Goal: Check status: Check status

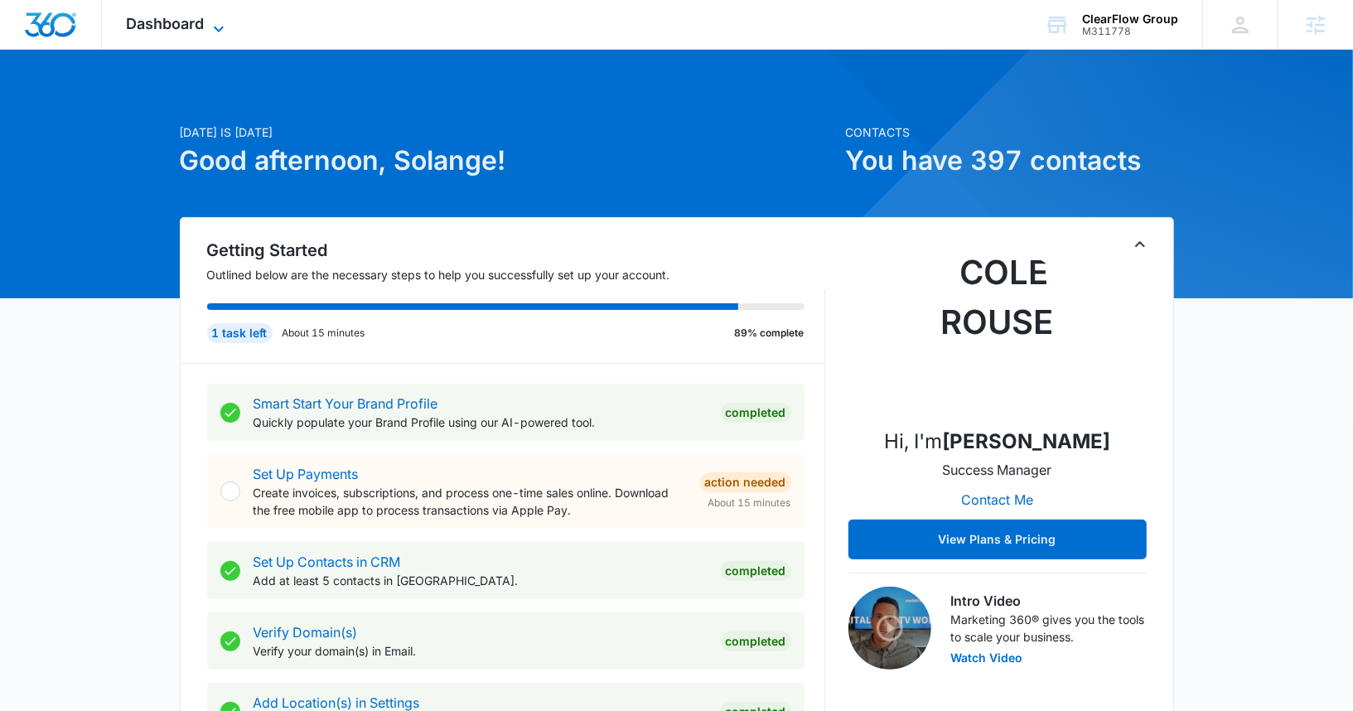
click at [172, 24] on span "Dashboard" at bounding box center [166, 23] width 78 height 17
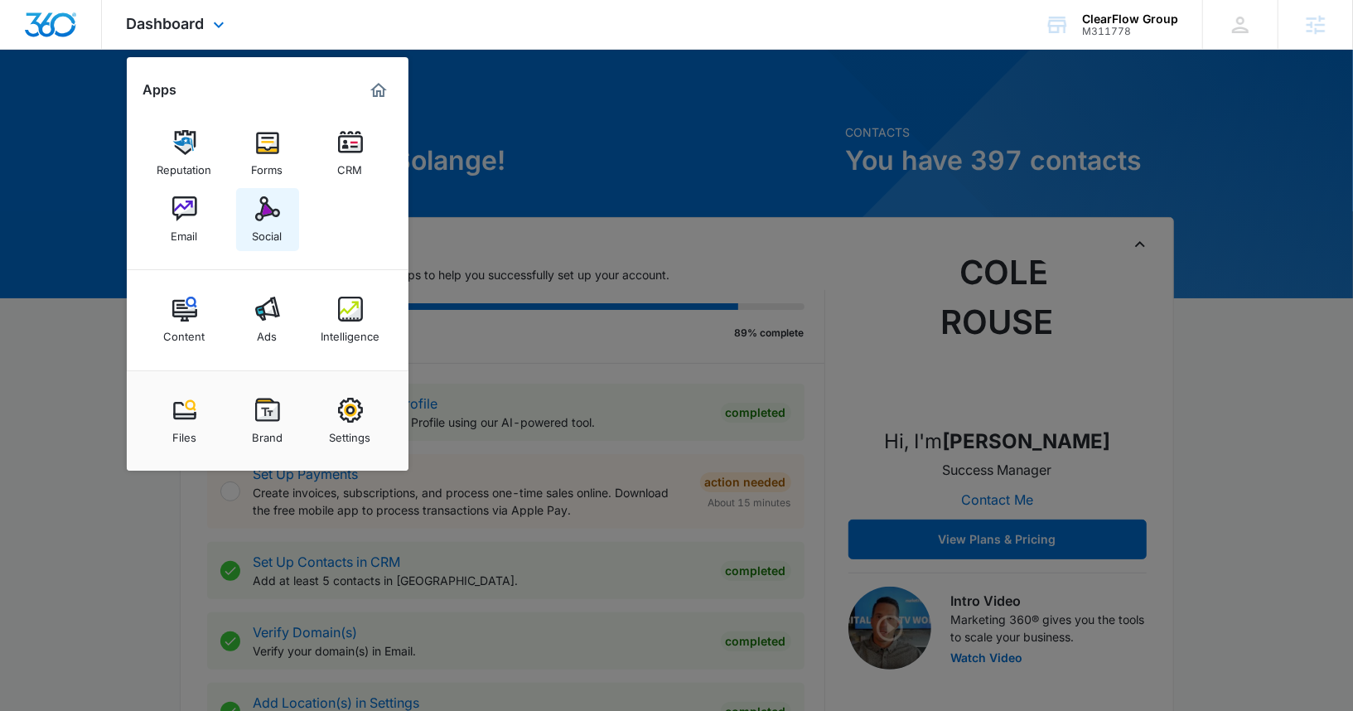
click at [273, 206] on img at bounding box center [267, 208] width 25 height 25
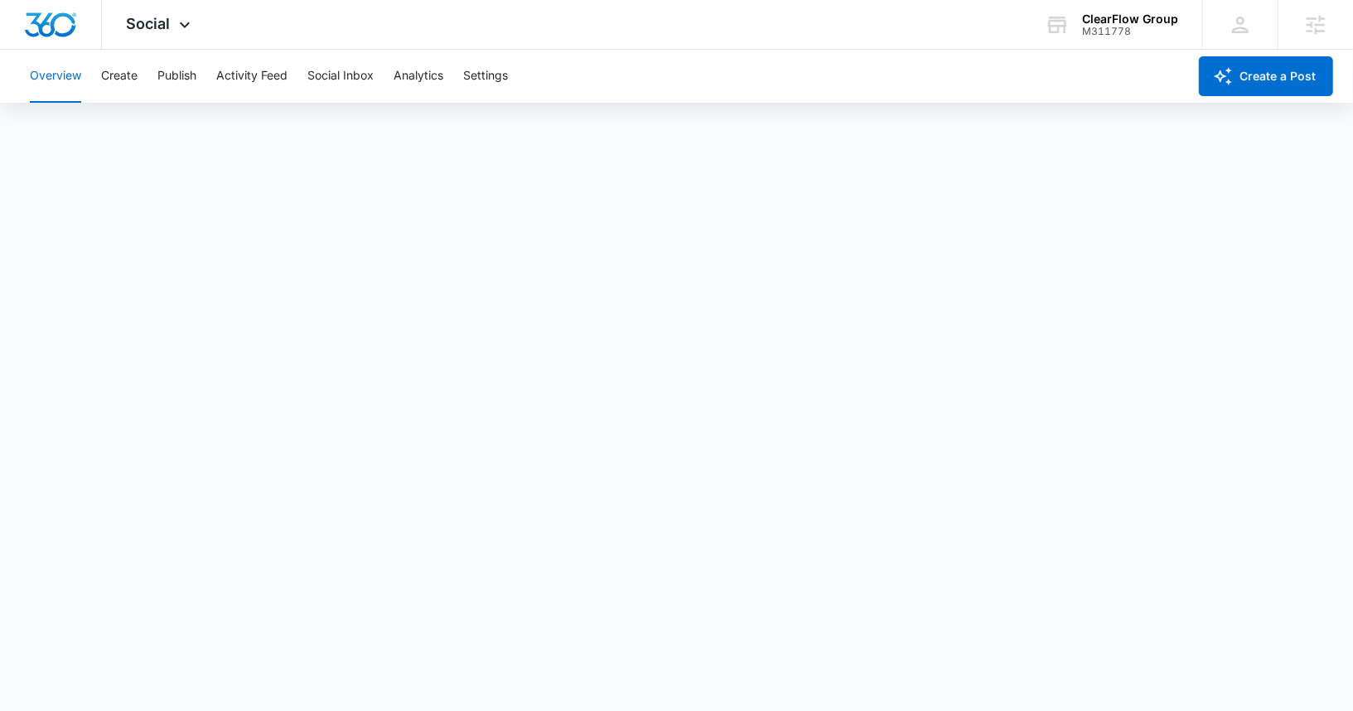
click at [148, 71] on div "Overview Create Publish Activity Feed Social Inbox Analytics Settings" at bounding box center [603, 76] width 1167 height 53
click at [125, 70] on button "Create" at bounding box center [119, 76] width 36 height 53
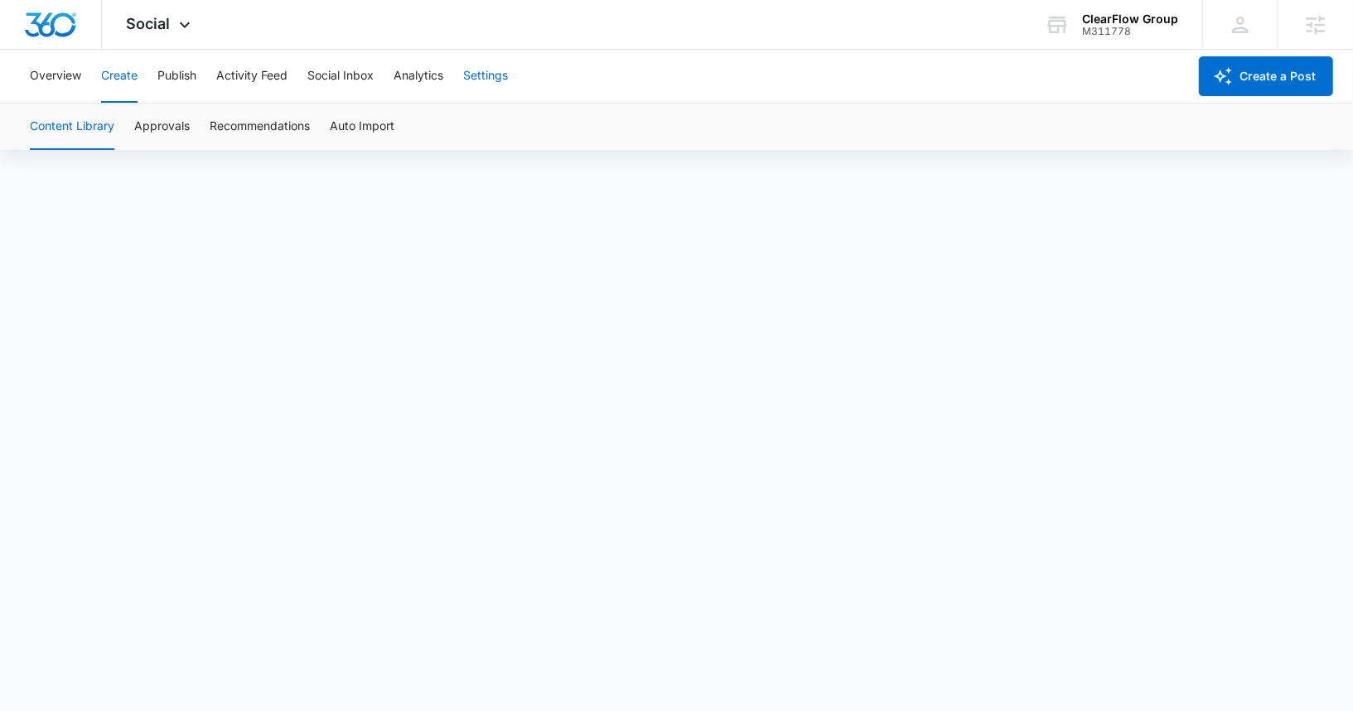
click at [485, 76] on button "Settings" at bounding box center [485, 76] width 45 height 53
click at [121, 72] on button "Create" at bounding box center [119, 76] width 36 height 53
click at [195, 133] on div "Content Library Approvals Recommendations Auto Import" at bounding box center [676, 127] width 1313 height 46
click at [177, 130] on button "Approvals" at bounding box center [162, 127] width 56 height 46
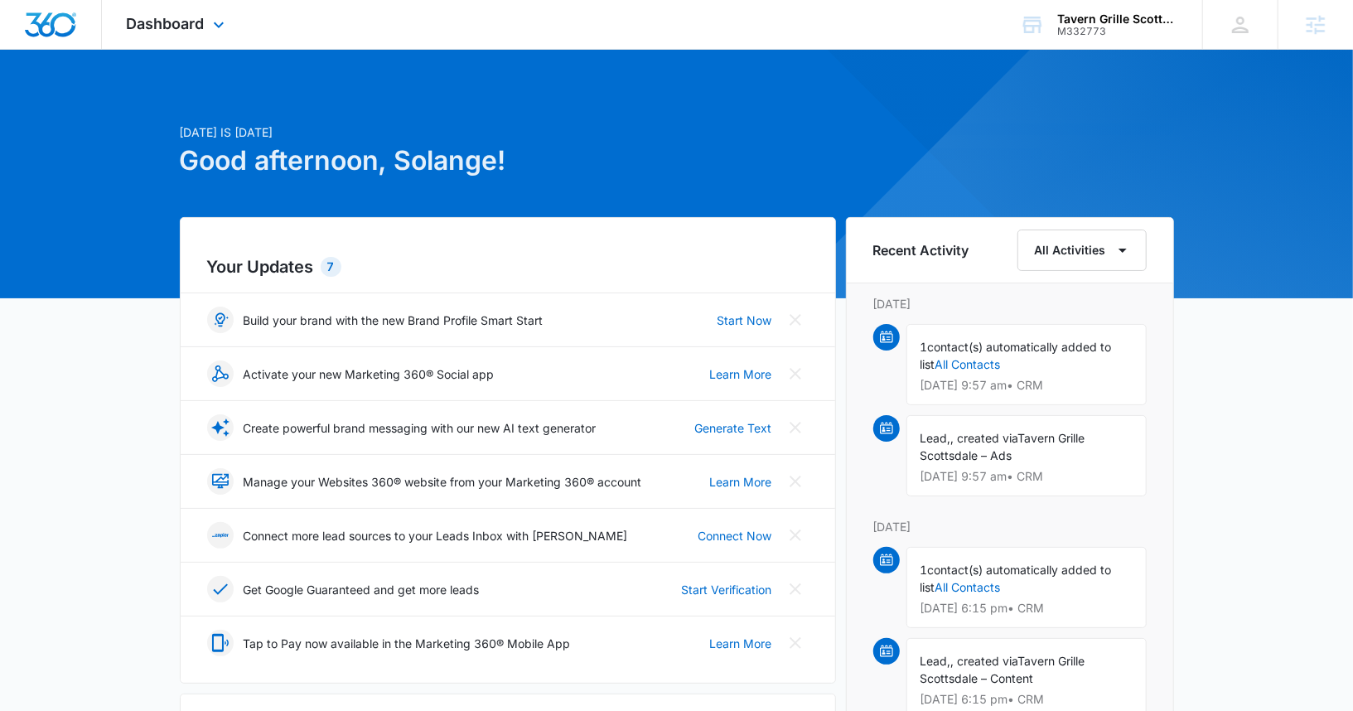
click at [133, 9] on div "Dashboard Apps Reputation Websites Forms CRM Email Social Content Ads Intellige…" at bounding box center [178, 24] width 152 height 49
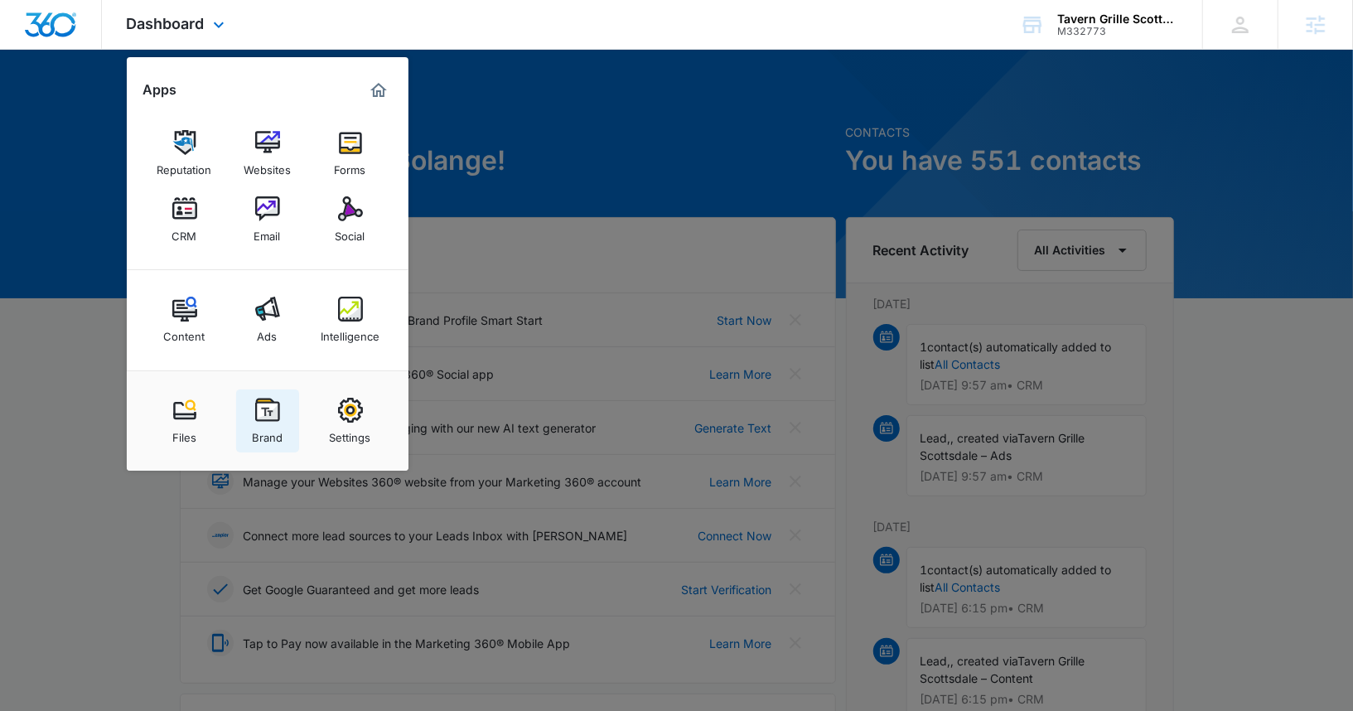
click at [268, 407] on img at bounding box center [267, 410] width 25 height 25
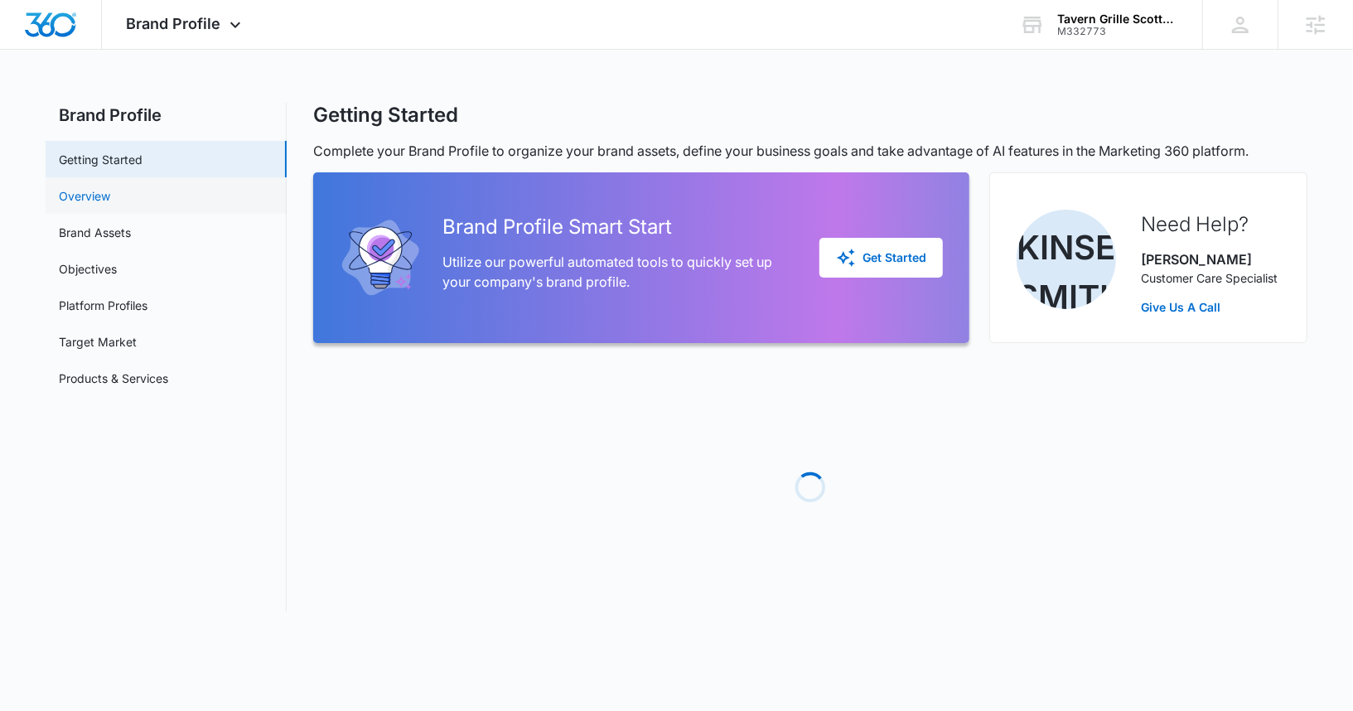
click at [110, 196] on link "Overview" at bounding box center [84, 195] width 51 height 17
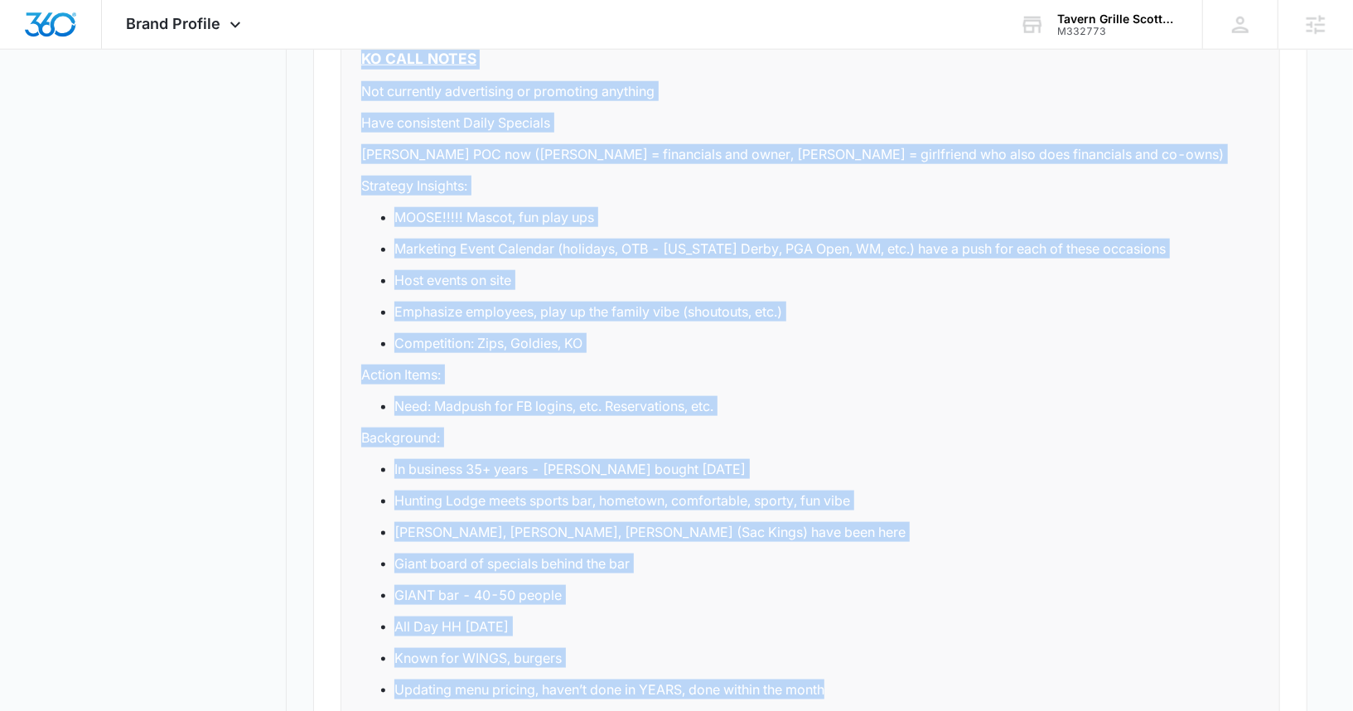
scroll to position [1393, 0]
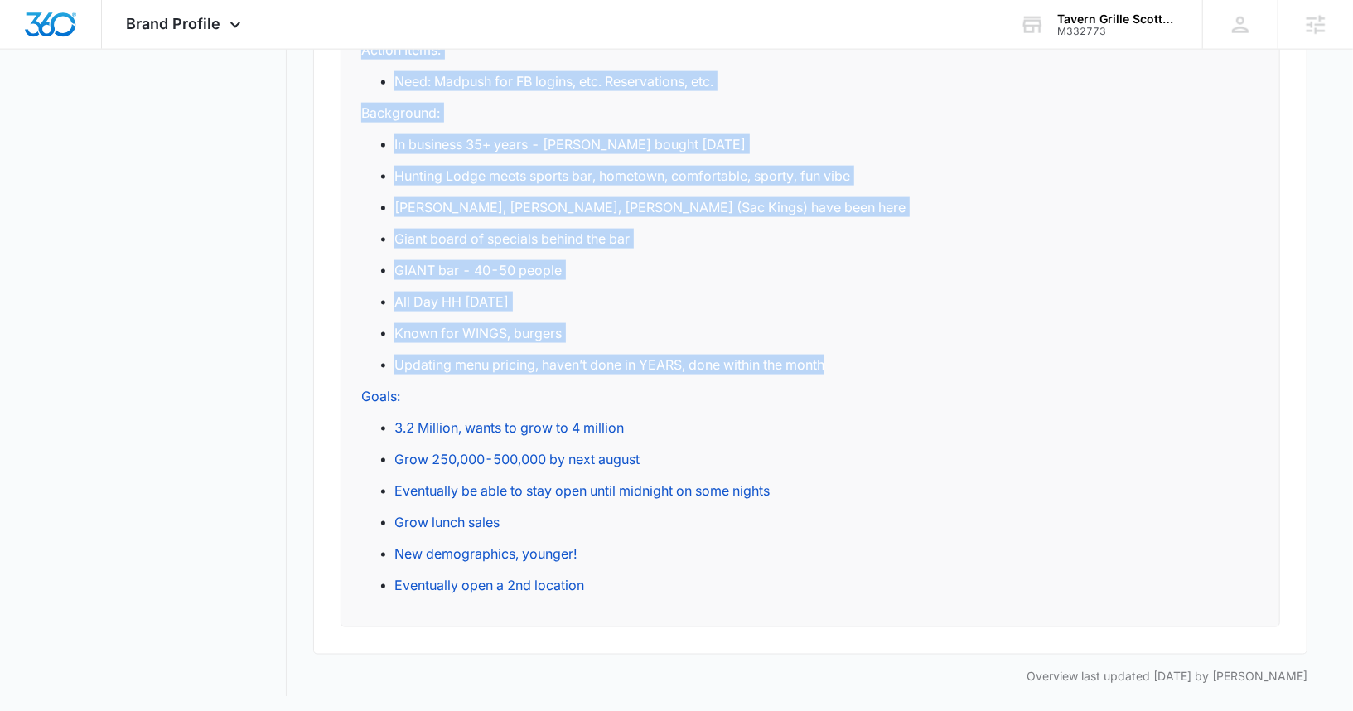
drag, startPoint x: 363, startPoint y: 482, endPoint x: 750, endPoint y: 628, distance: 413.4
click at [750, 628] on div "Notes (internal only) Edit Notes Additional Info / Notes KO CALL NOTES Not curr…" at bounding box center [810, 119] width 994 height 1072
copy div "KO CALL NOTES Not currently advertising or promoting anything Have consistent D…"
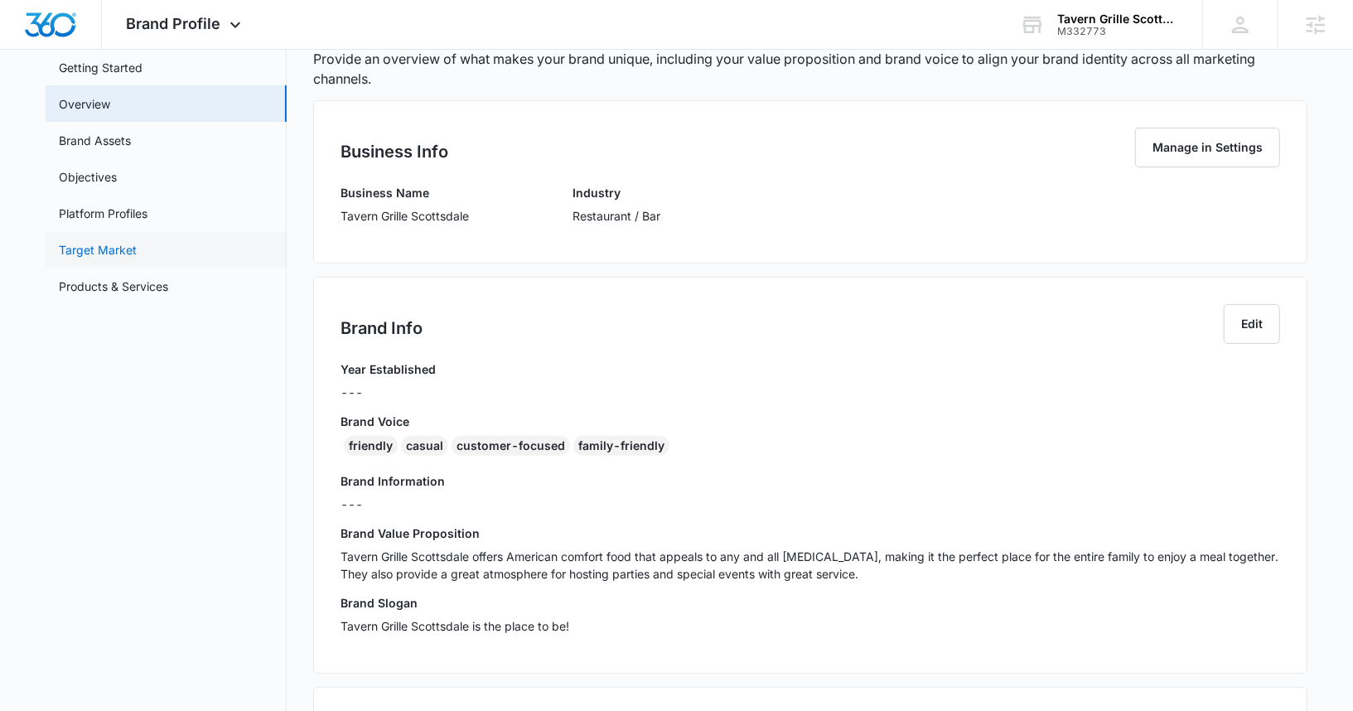
scroll to position [0, 0]
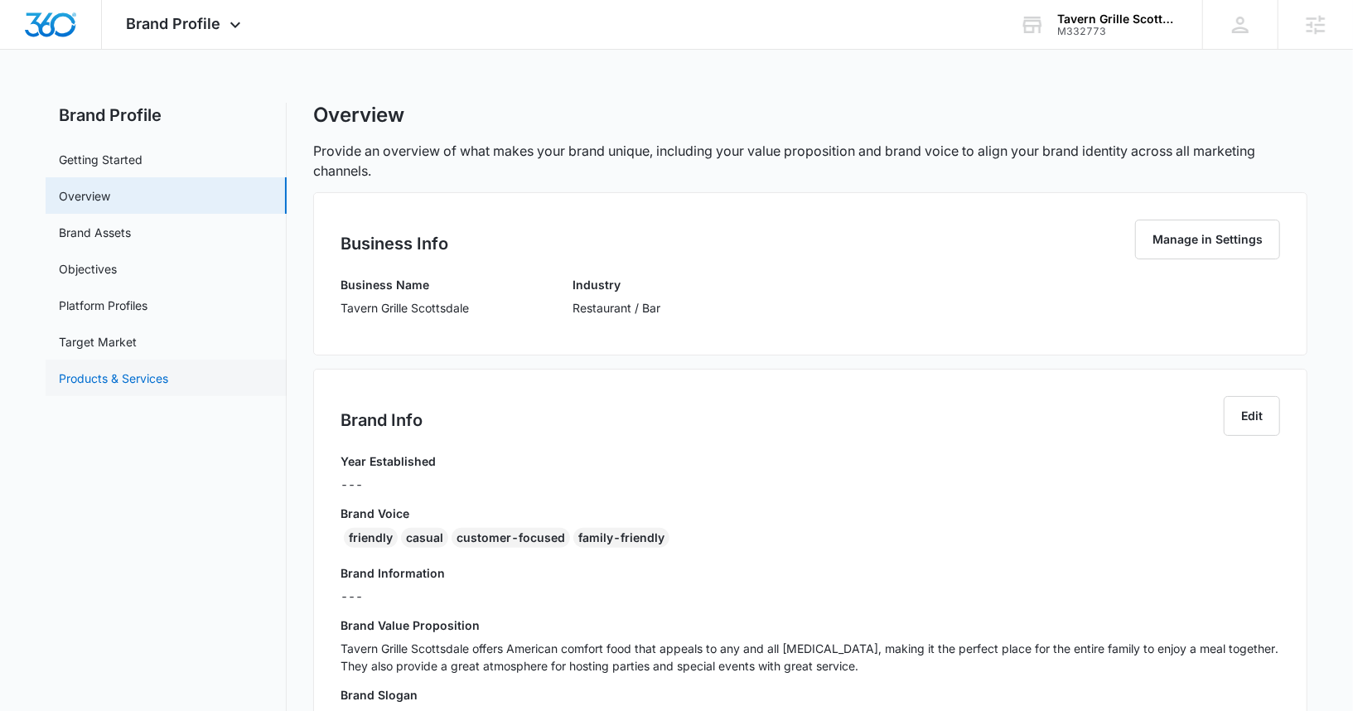
click at [168, 373] on link "Products & Services" at bounding box center [113, 377] width 109 height 17
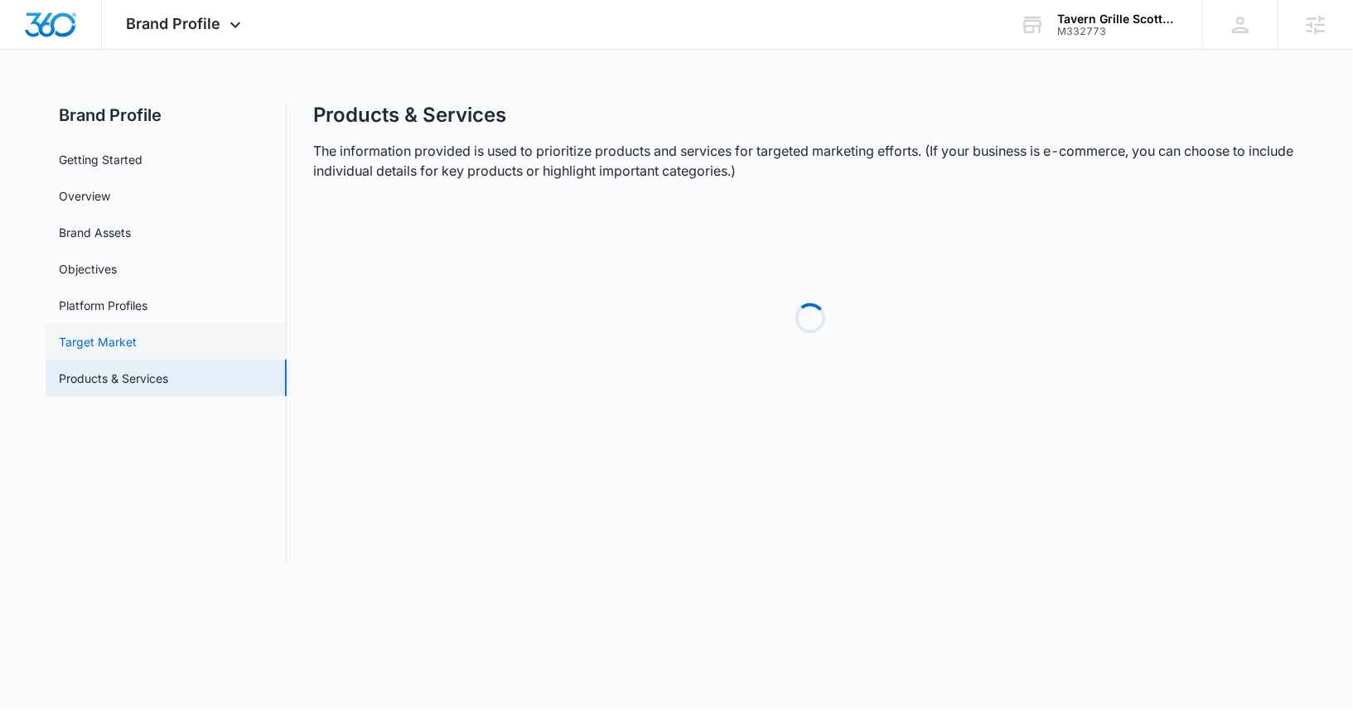
click at [137, 345] on link "Target Market" at bounding box center [98, 341] width 78 height 17
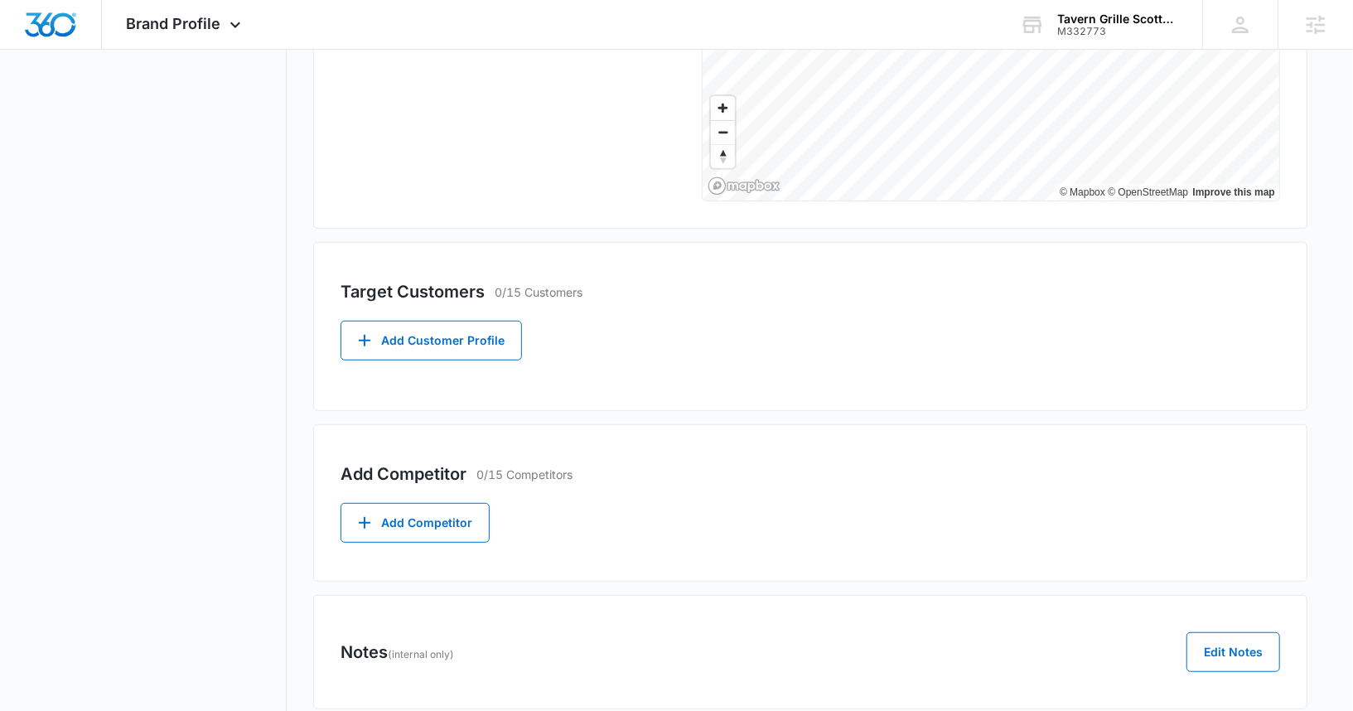
scroll to position [460, 0]
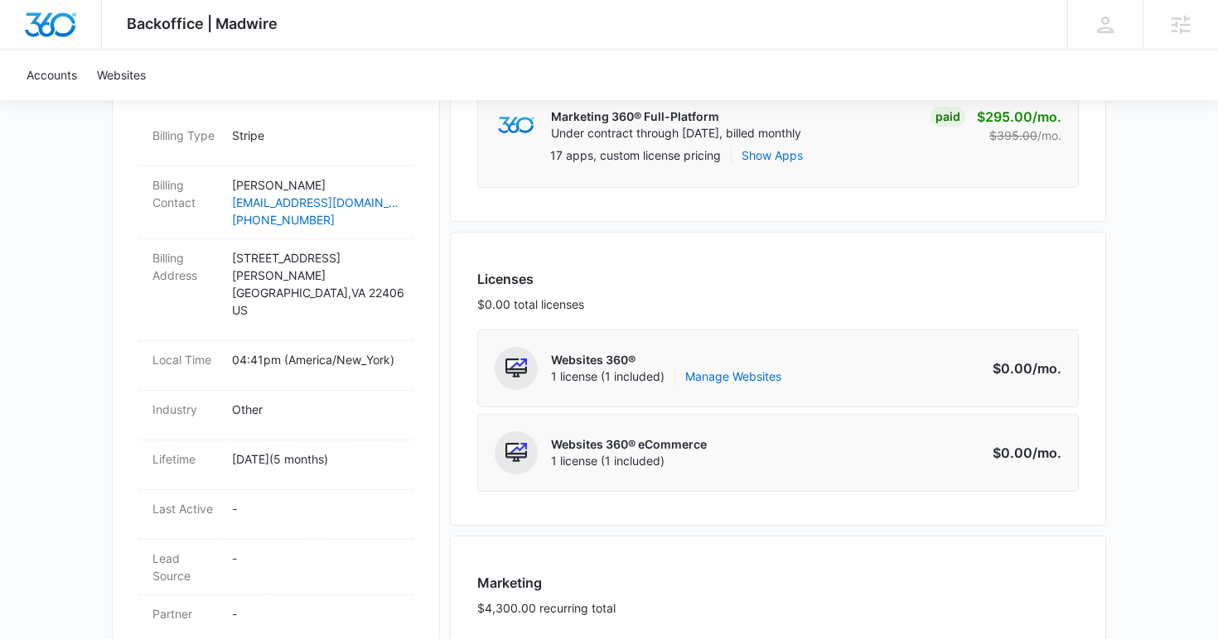
scroll to position [832, 0]
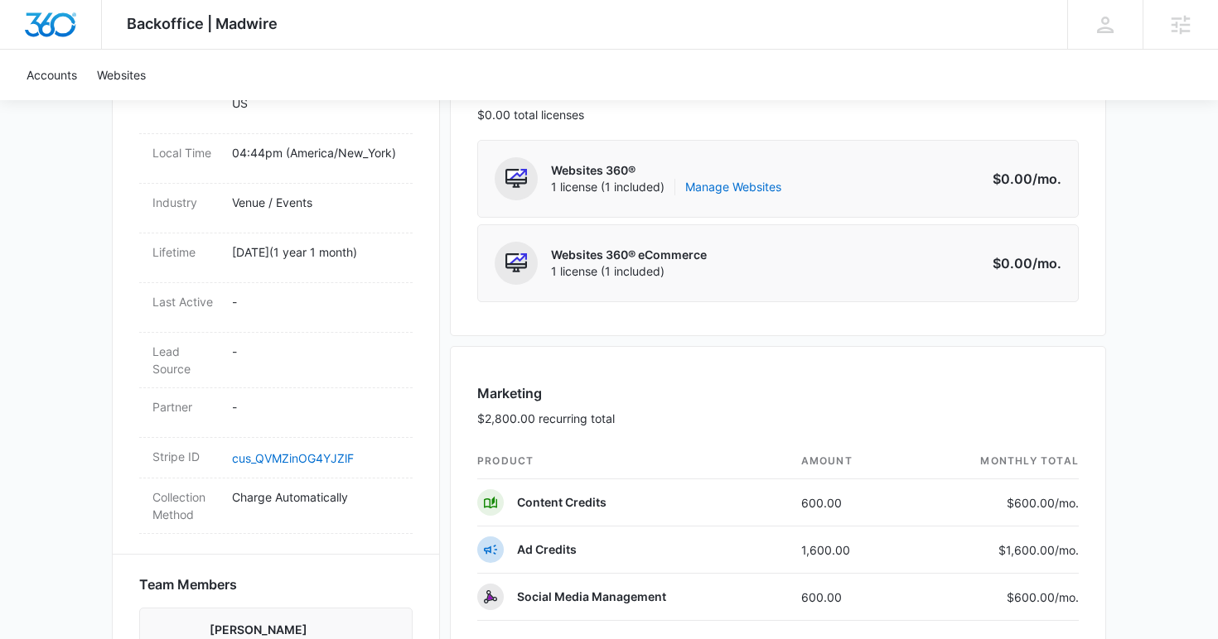
scroll to position [799, 0]
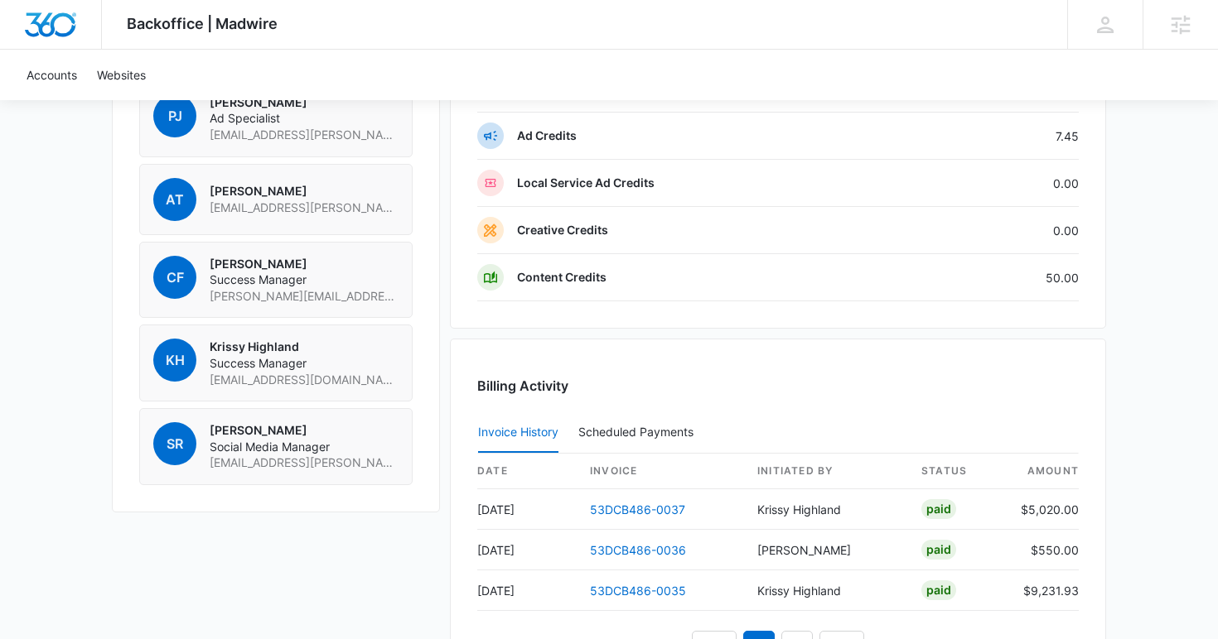
scroll to position [1590, 0]
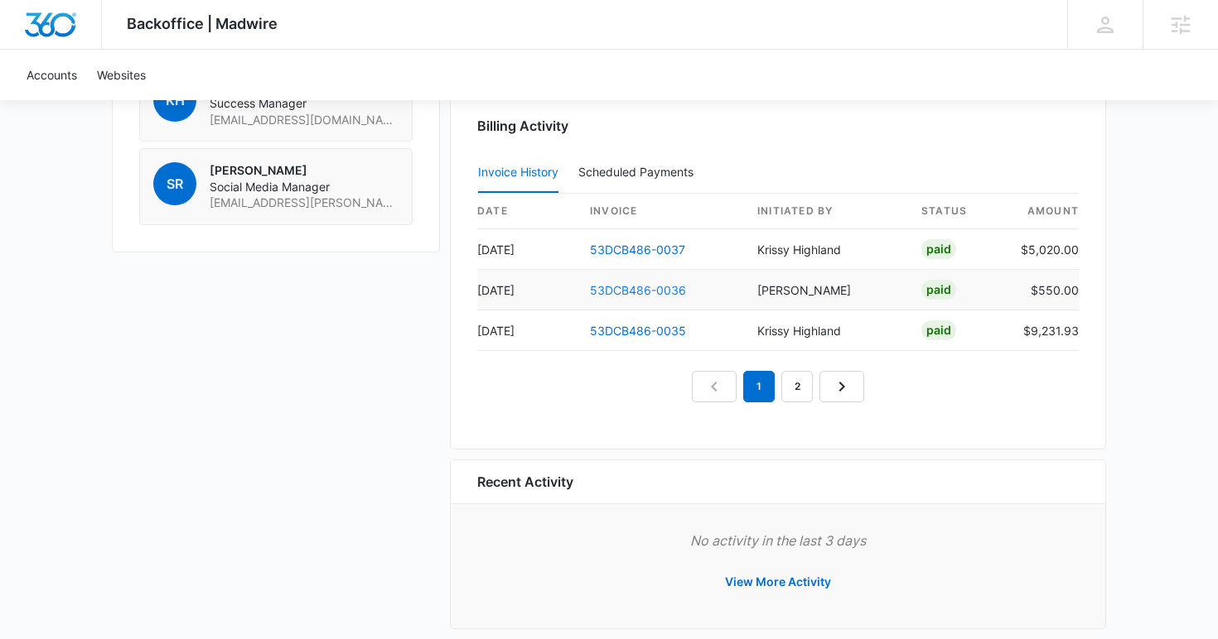
click at [635, 291] on link "53DCB486-0036" at bounding box center [638, 290] width 96 height 14
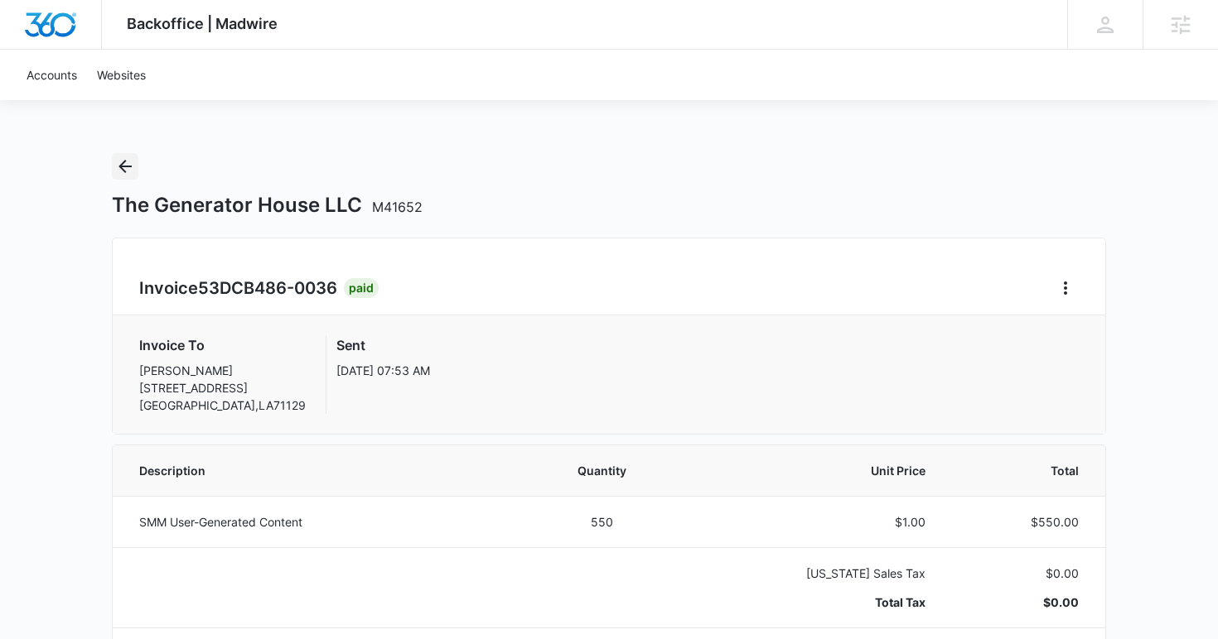
click at [133, 158] on icon "Back" at bounding box center [125, 167] width 20 height 20
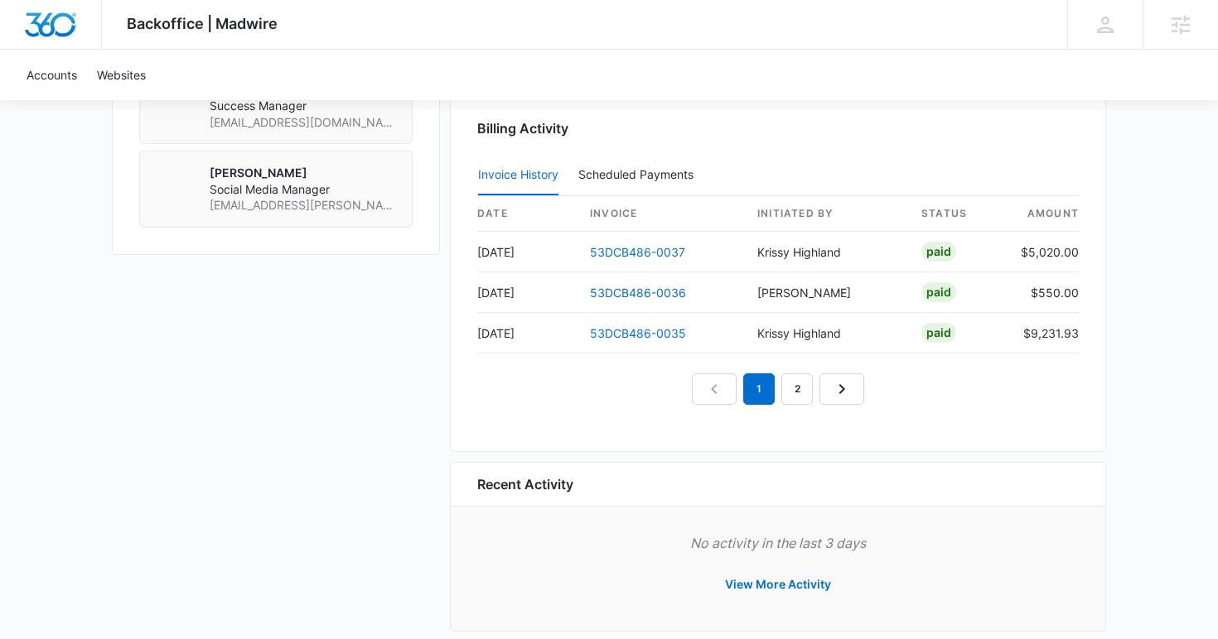
scroll to position [1611, 0]
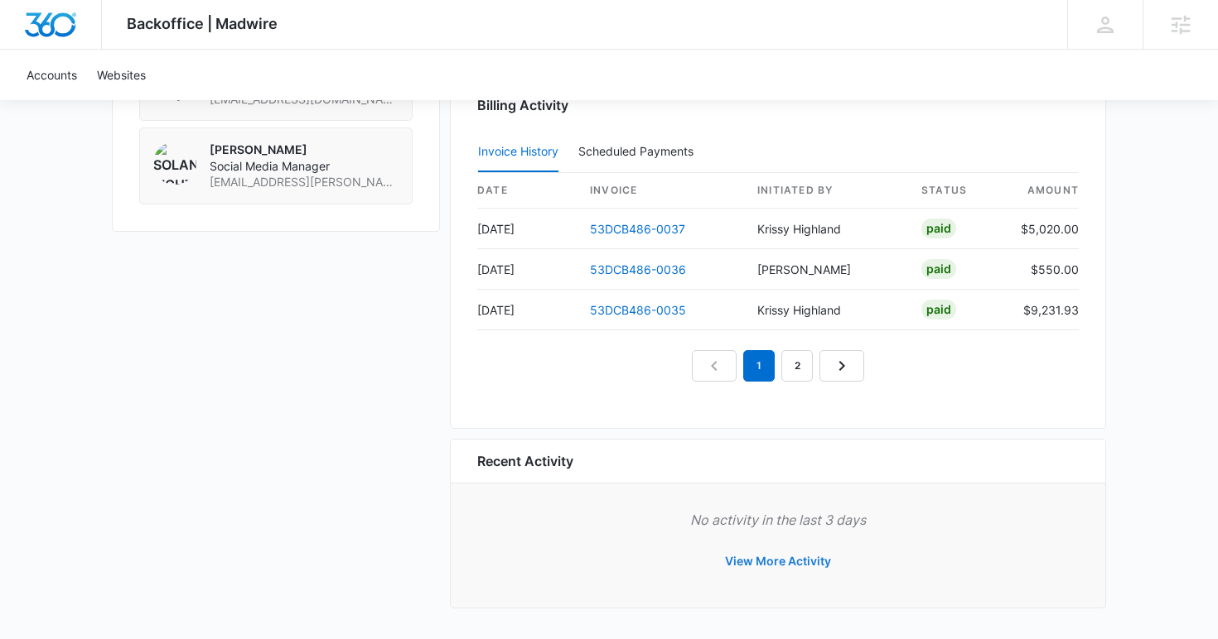
click at [765, 562] on button "View More Activity" at bounding box center [777, 562] width 139 height 40
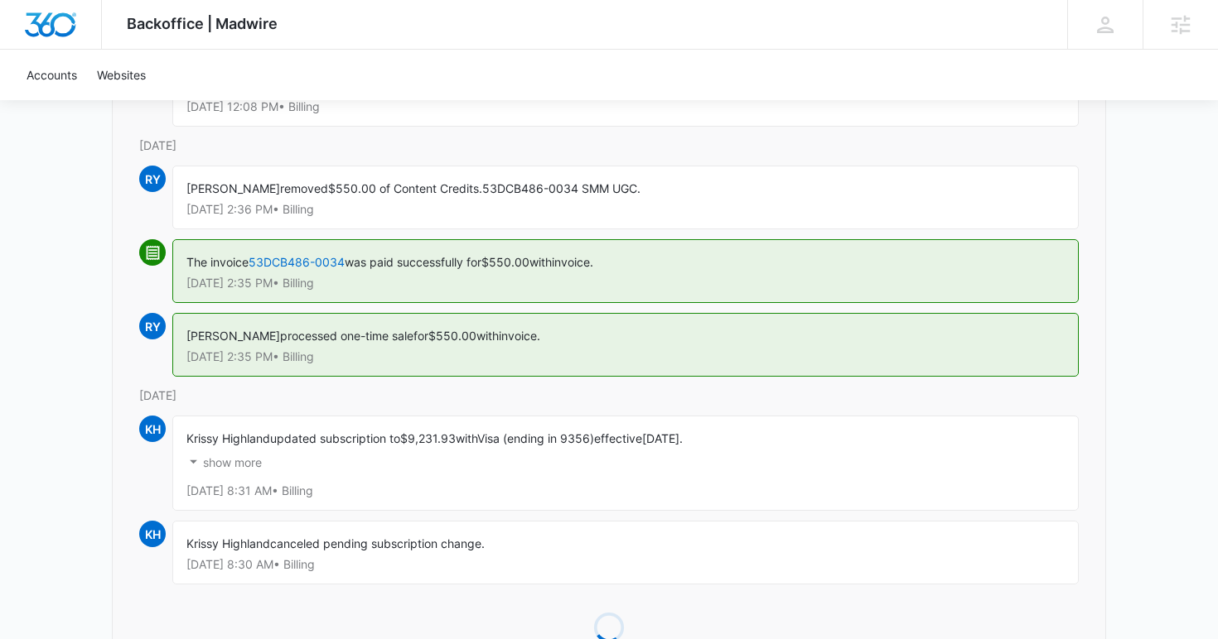
scroll to position [1490, 0]
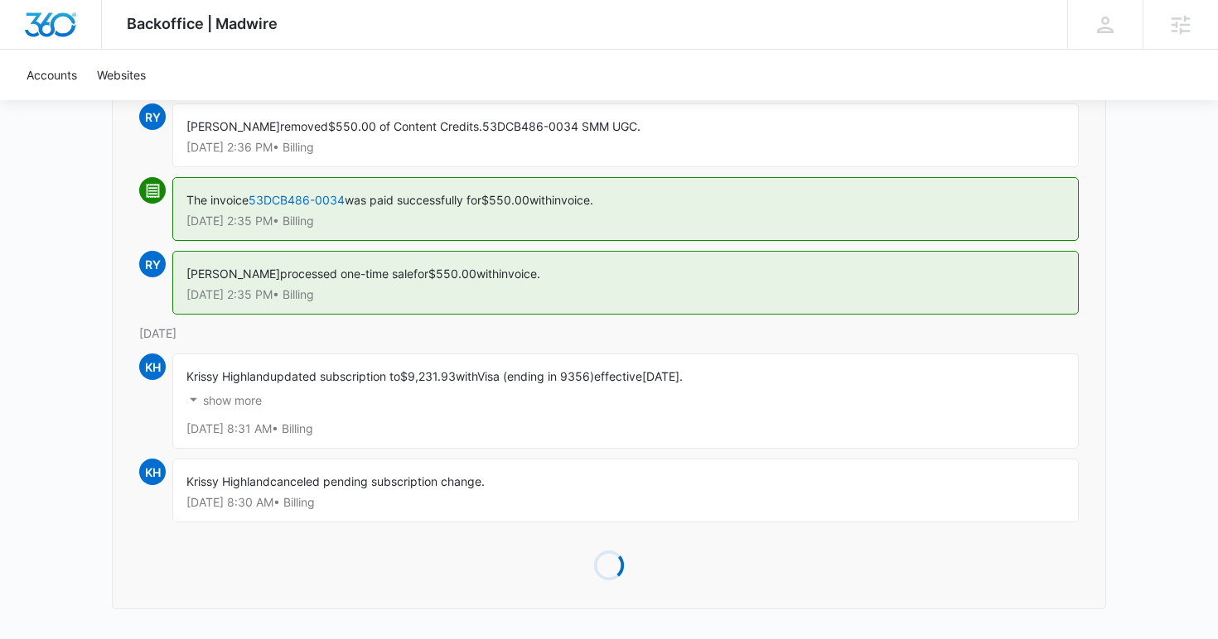
click at [226, 398] on p "show more" at bounding box center [232, 401] width 59 height 12
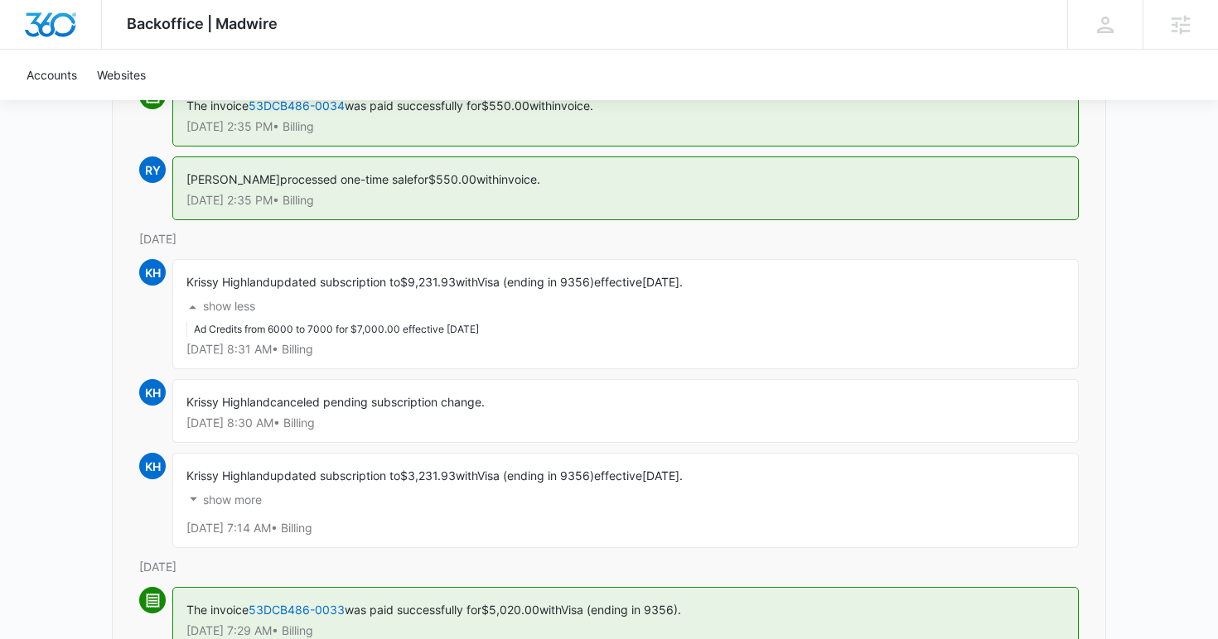
scroll to position [1614, 0]
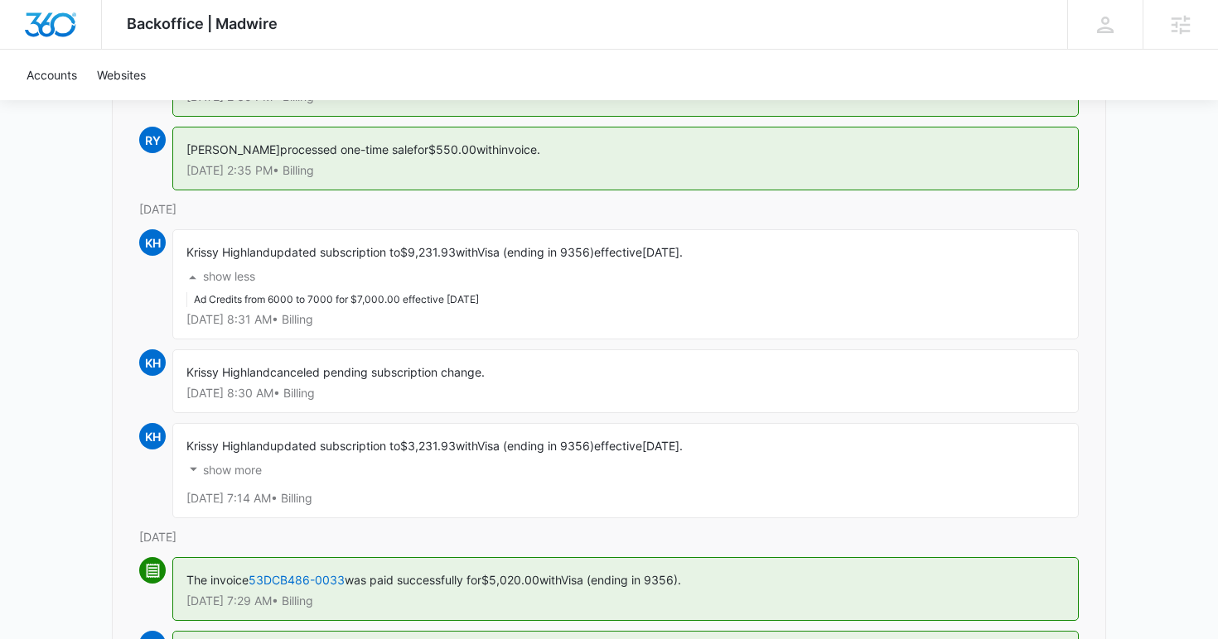
click at [219, 470] on p "show more" at bounding box center [232, 471] width 59 height 12
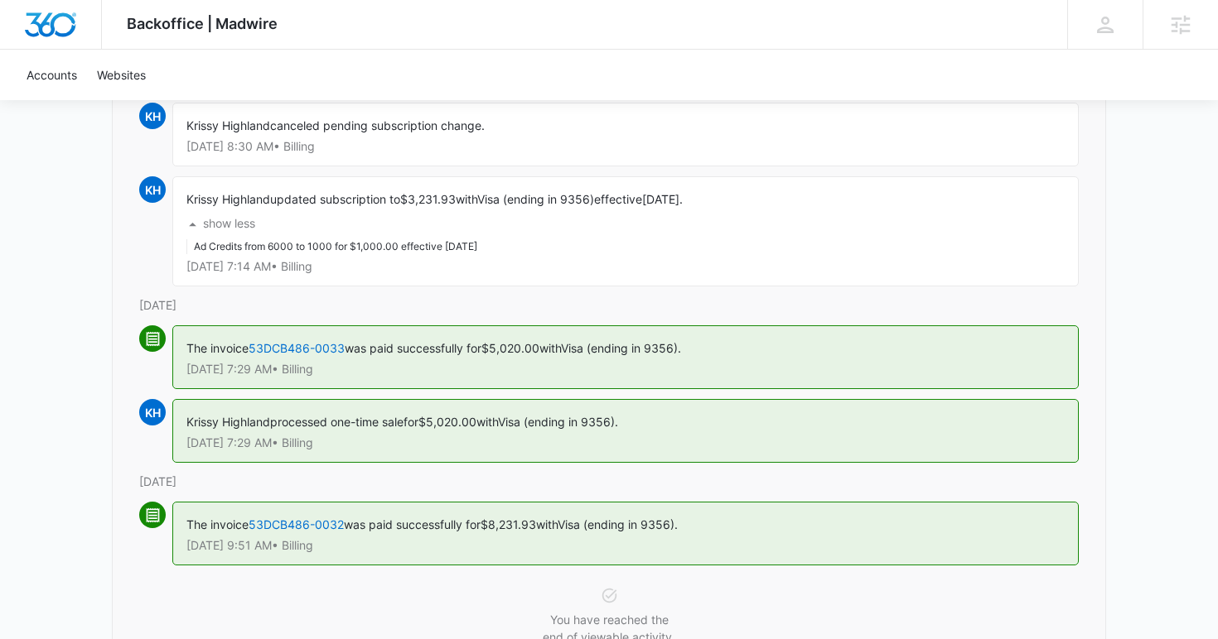
scroll to position [1937, 0]
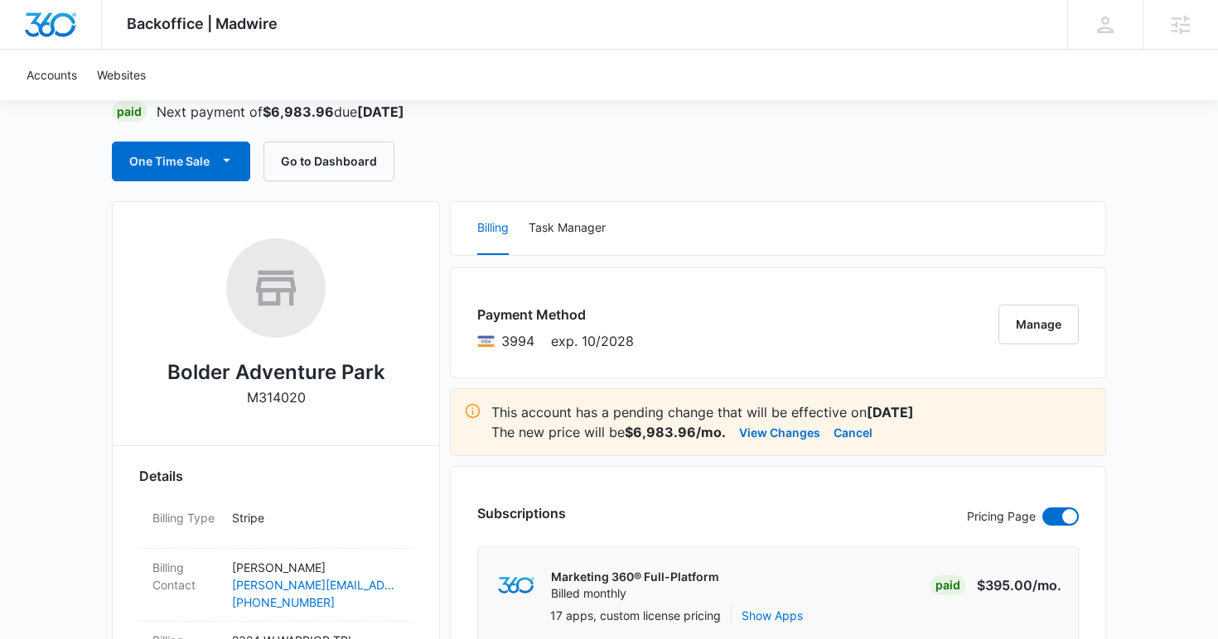
scroll to position [223, 0]
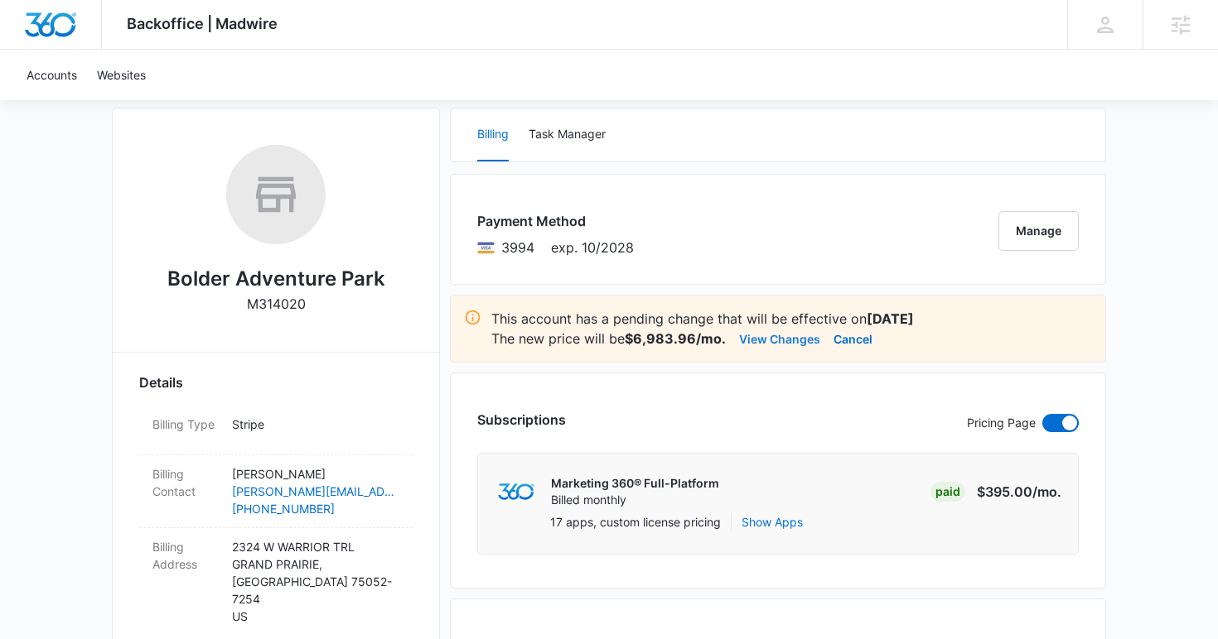
click at [779, 339] on button "View Changes" at bounding box center [779, 339] width 81 height 20
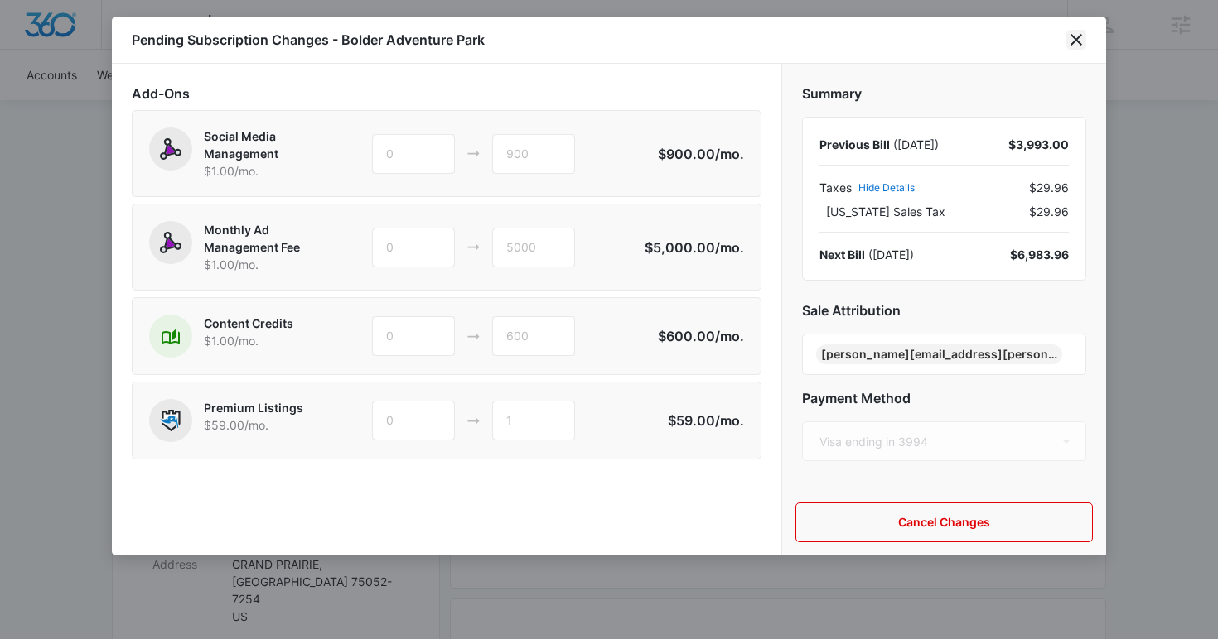
click at [1080, 39] on icon "close" at bounding box center [1076, 40] width 20 height 20
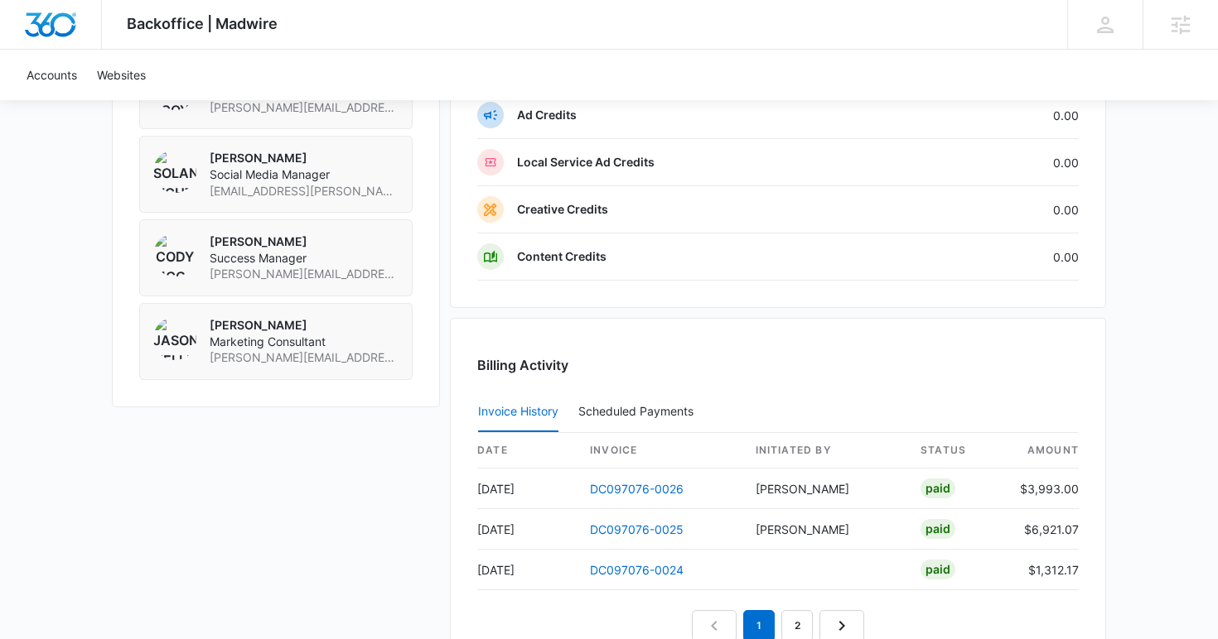
scroll to position [1659, 0]
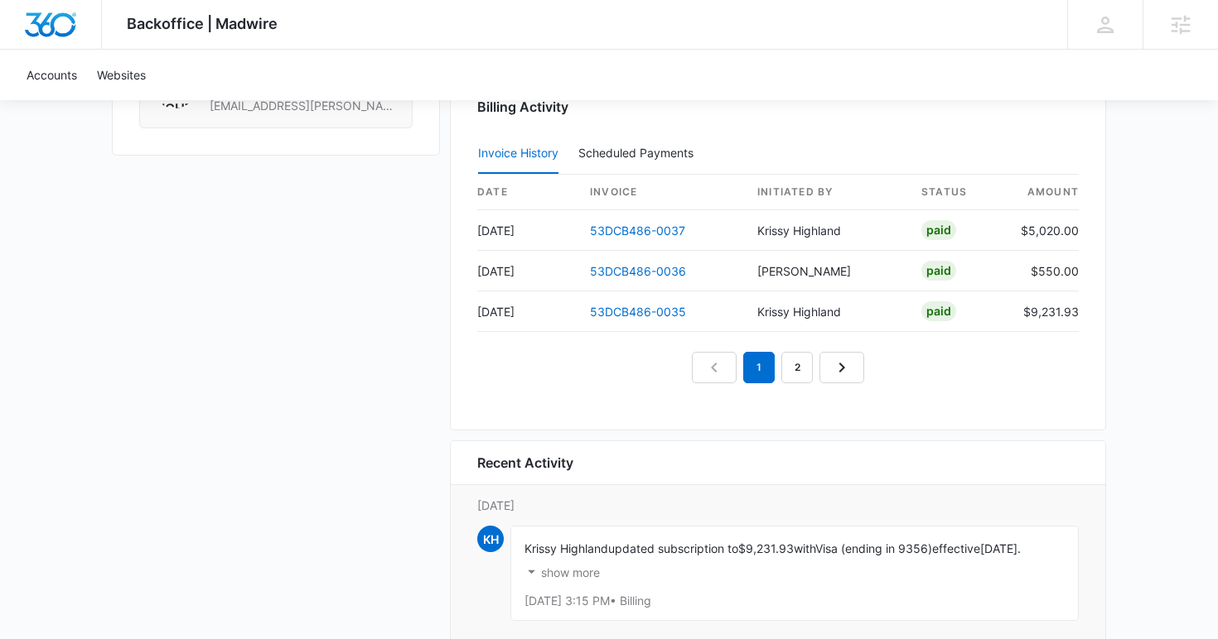
scroll to position [1777, 0]
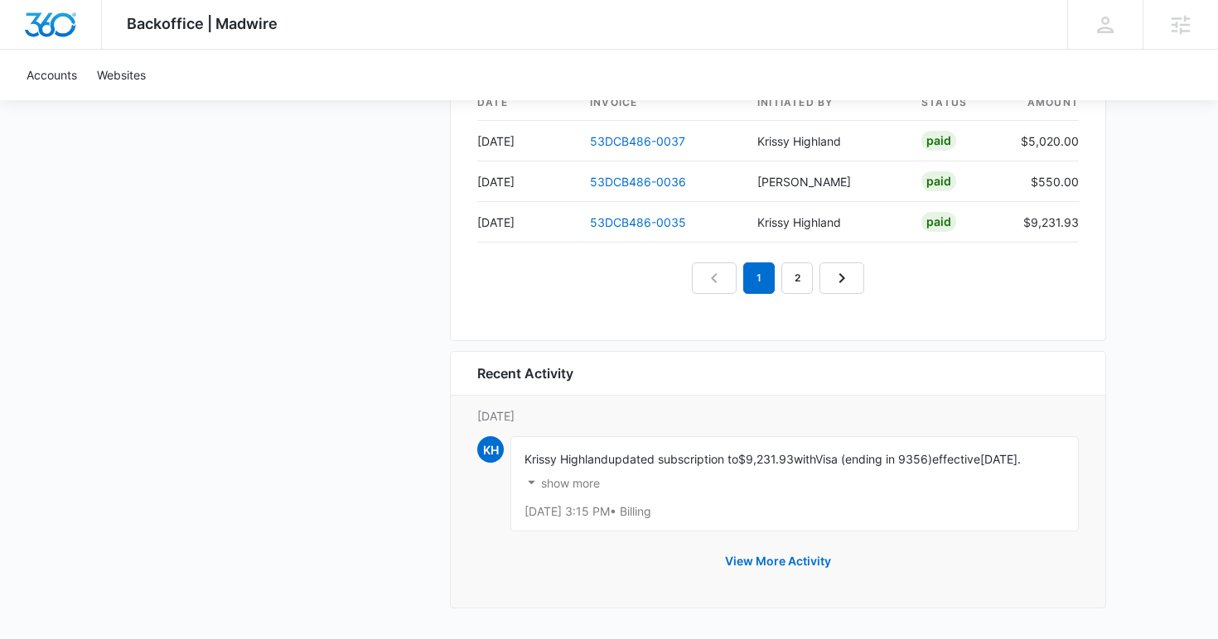
click at [596, 482] on p "show more" at bounding box center [570, 484] width 59 height 12
